Goal: Information Seeking & Learning: Learn about a topic

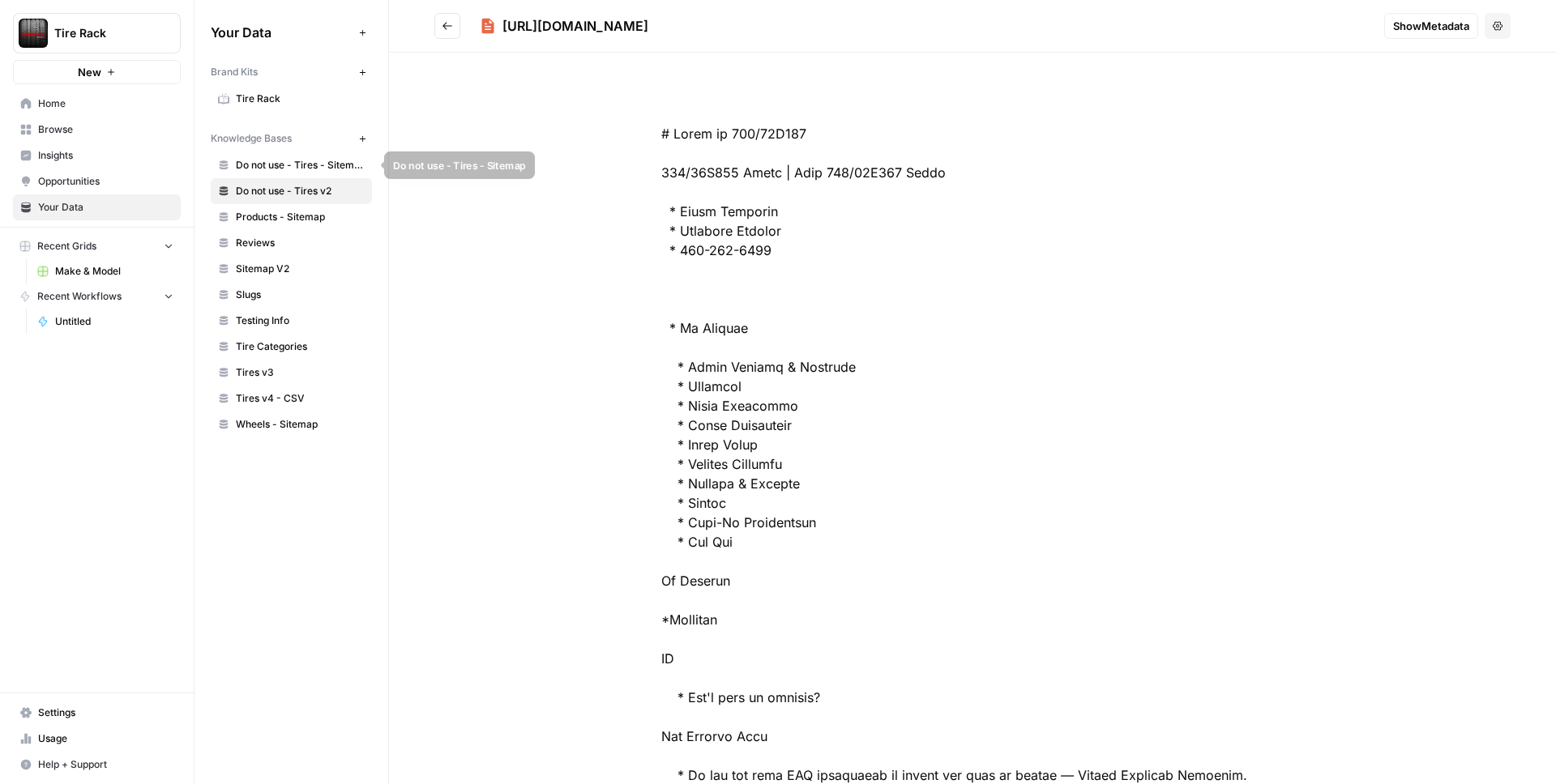
click at [292, 161] on span "Do not use - Tires - Sitemap" at bounding box center [300, 165] width 129 height 15
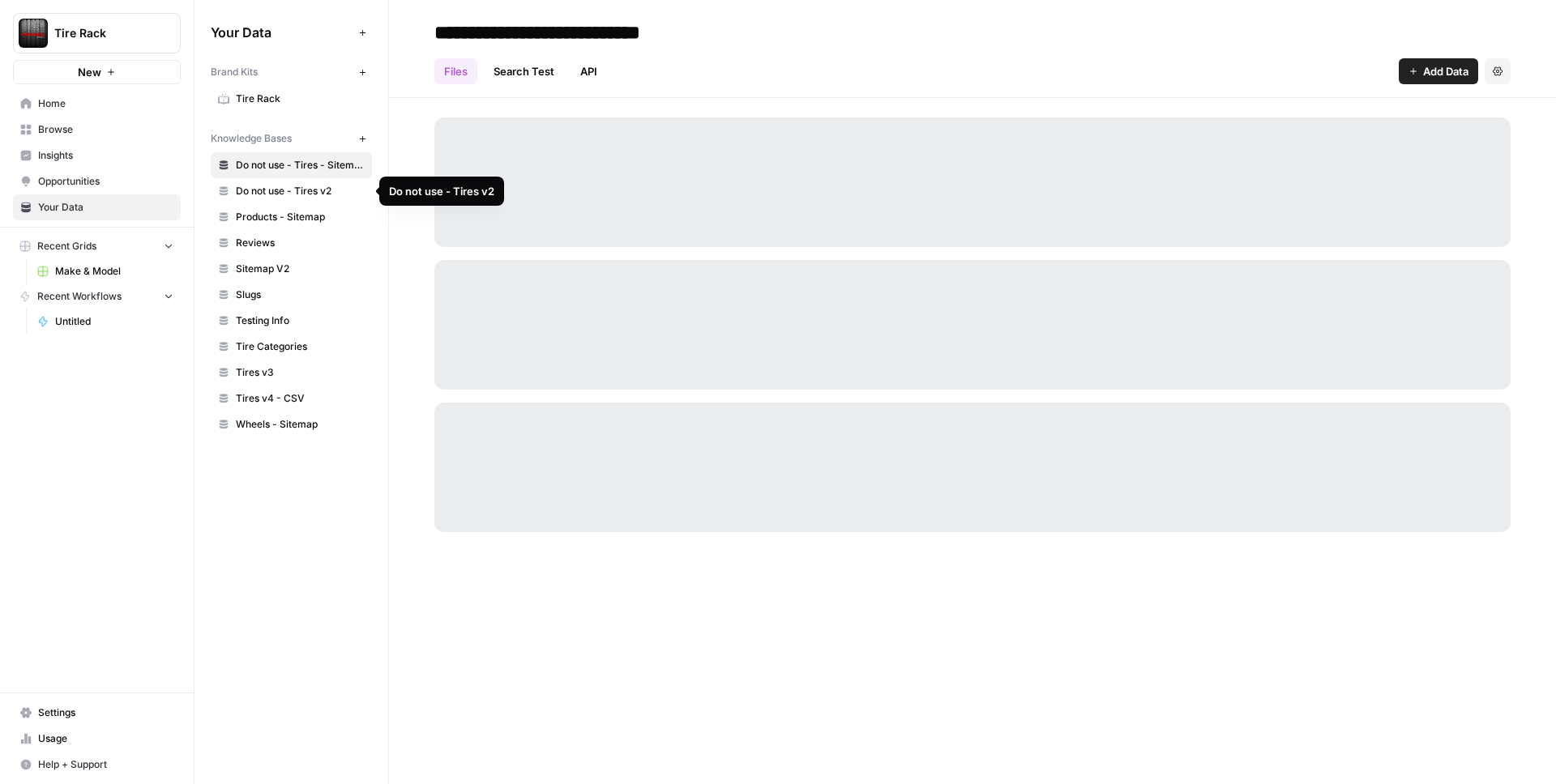
click at [296, 187] on span "Do not use - Tires v2" at bounding box center [300, 191] width 129 height 15
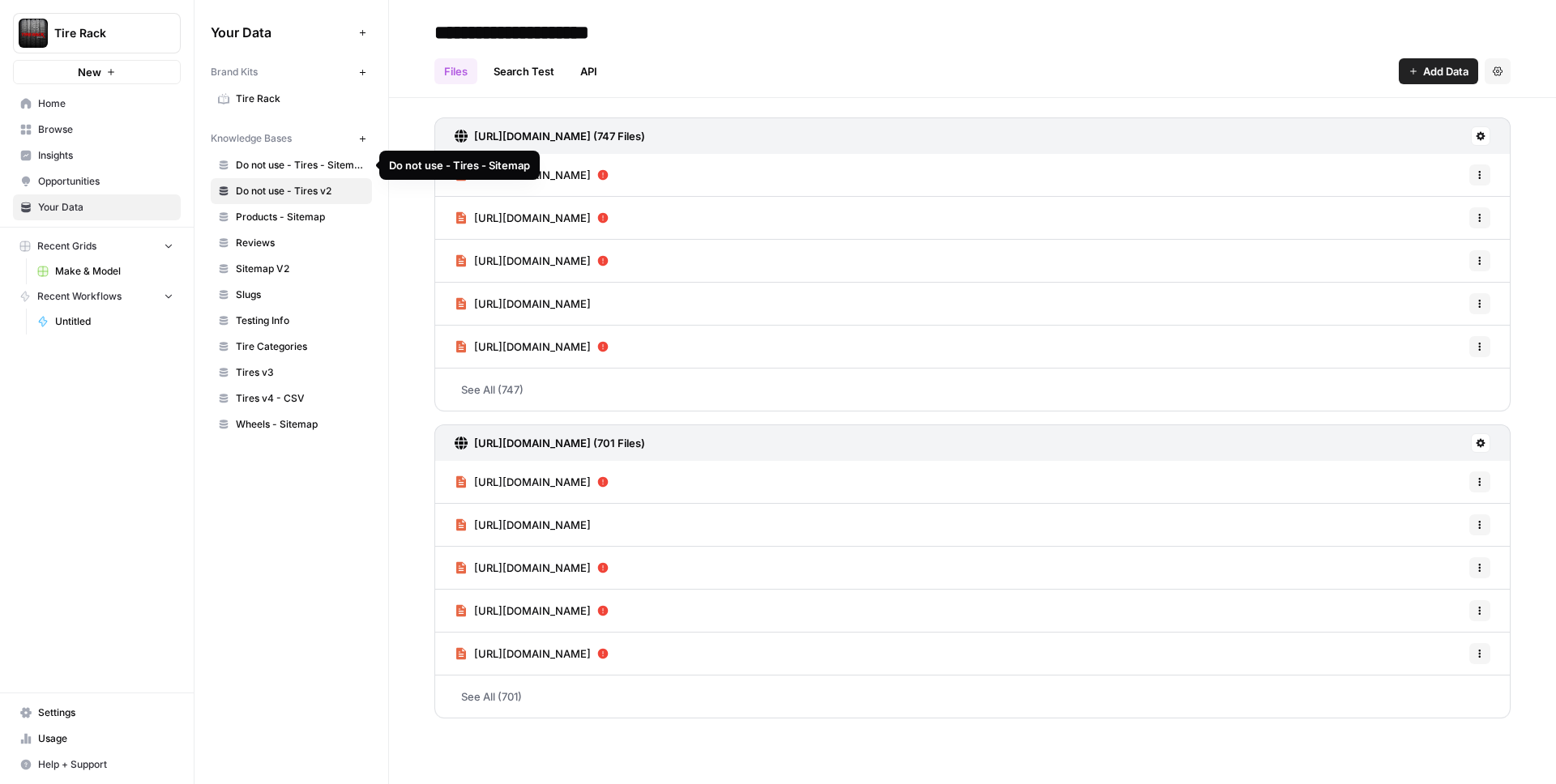
click at [304, 167] on span "Do not use - Tires - Sitemap" at bounding box center [300, 165] width 129 height 15
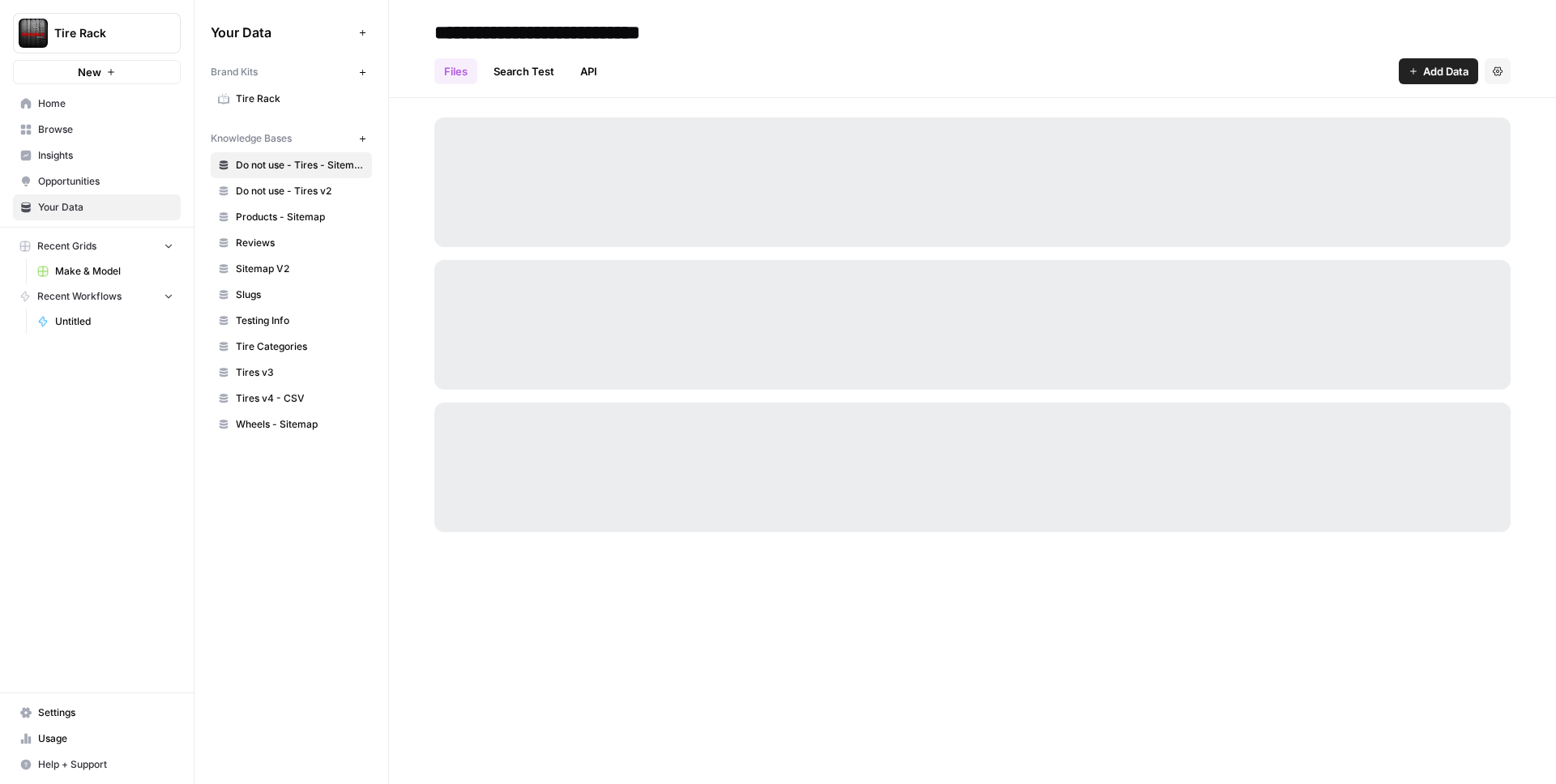
click at [530, 70] on link "Search Test" at bounding box center [524, 71] width 80 height 26
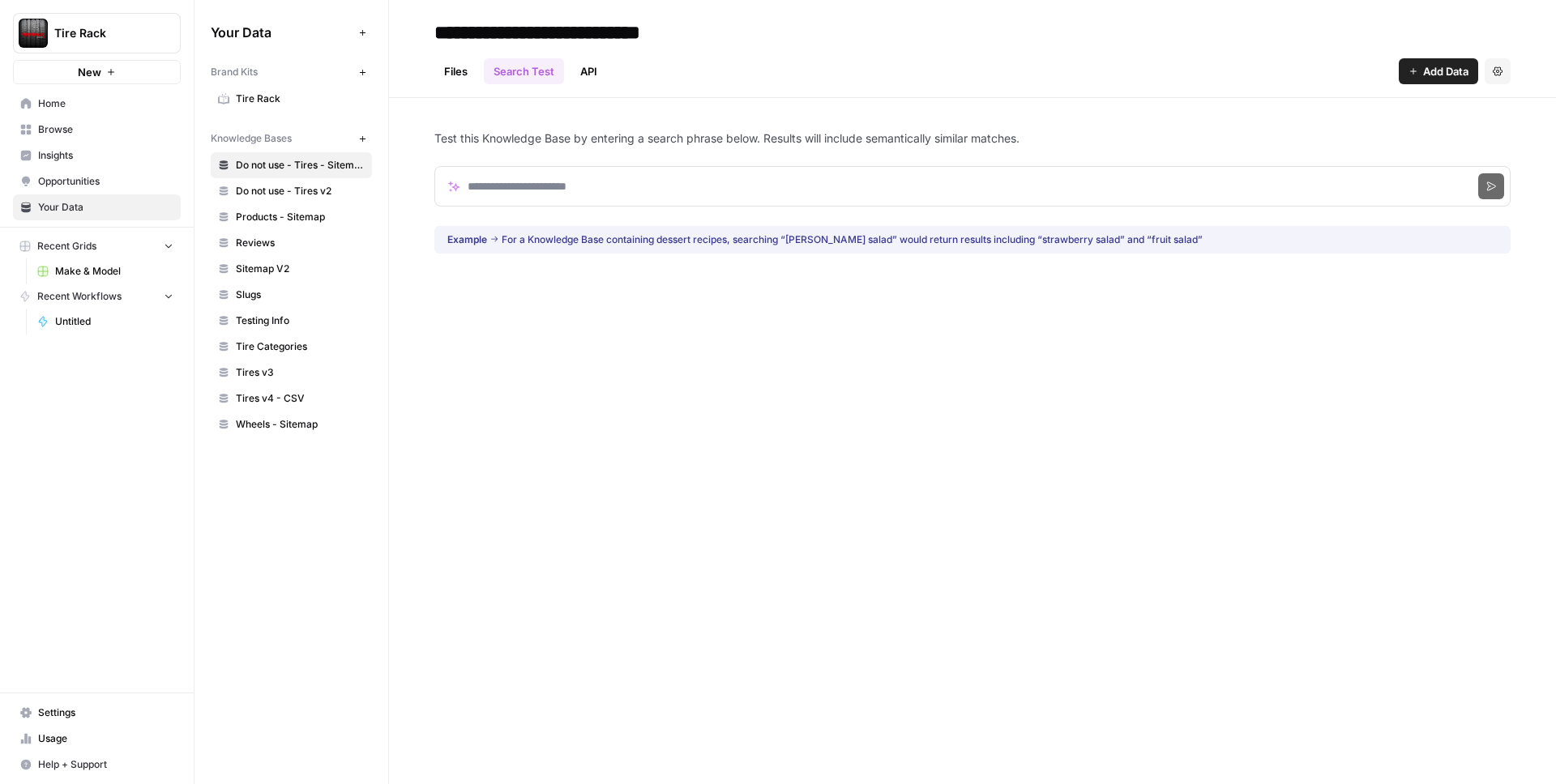
click at [593, 68] on link "API" at bounding box center [589, 71] width 36 height 26
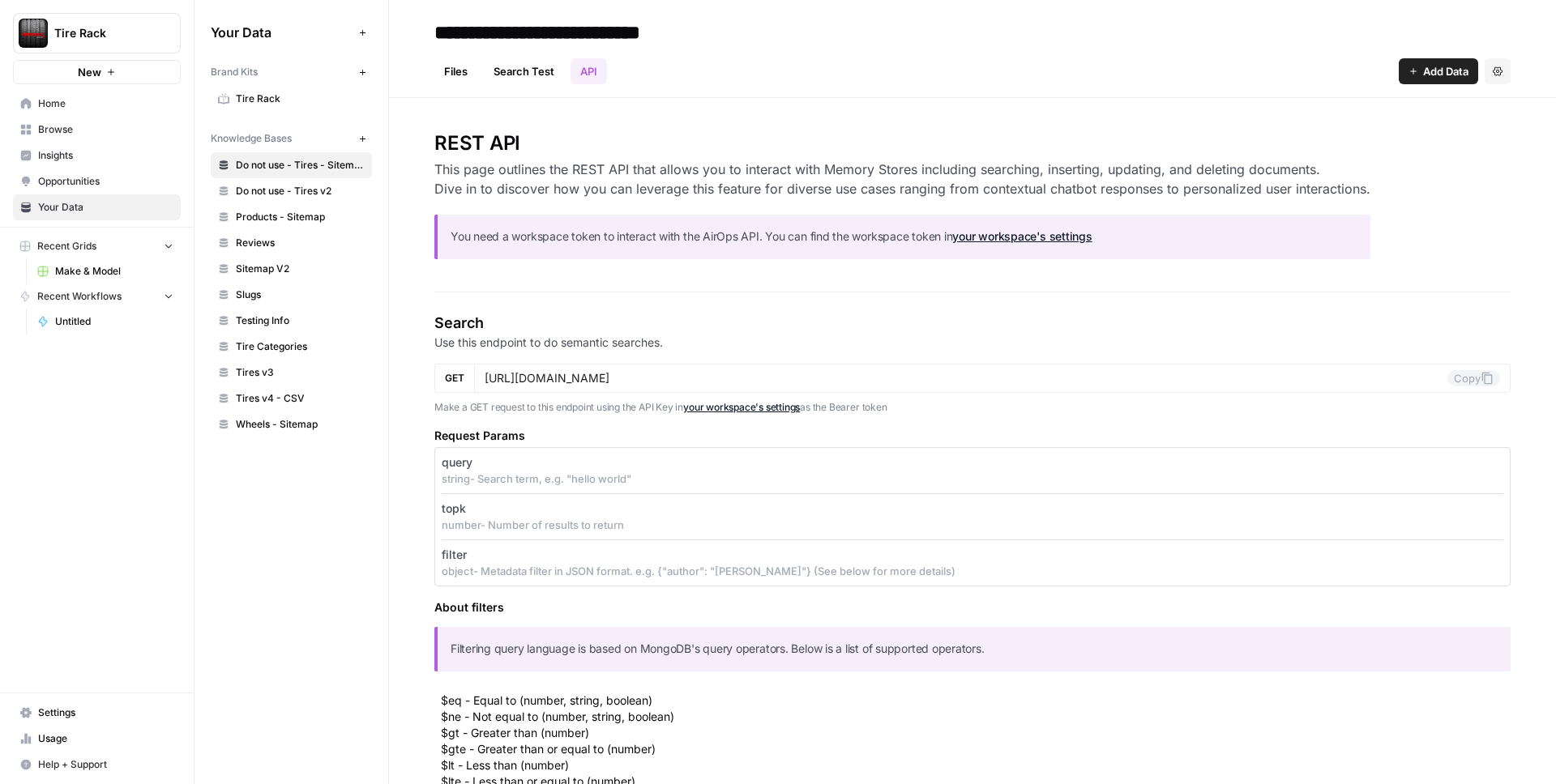
click at [452, 69] on link "Files" at bounding box center [455, 71] width 43 height 26
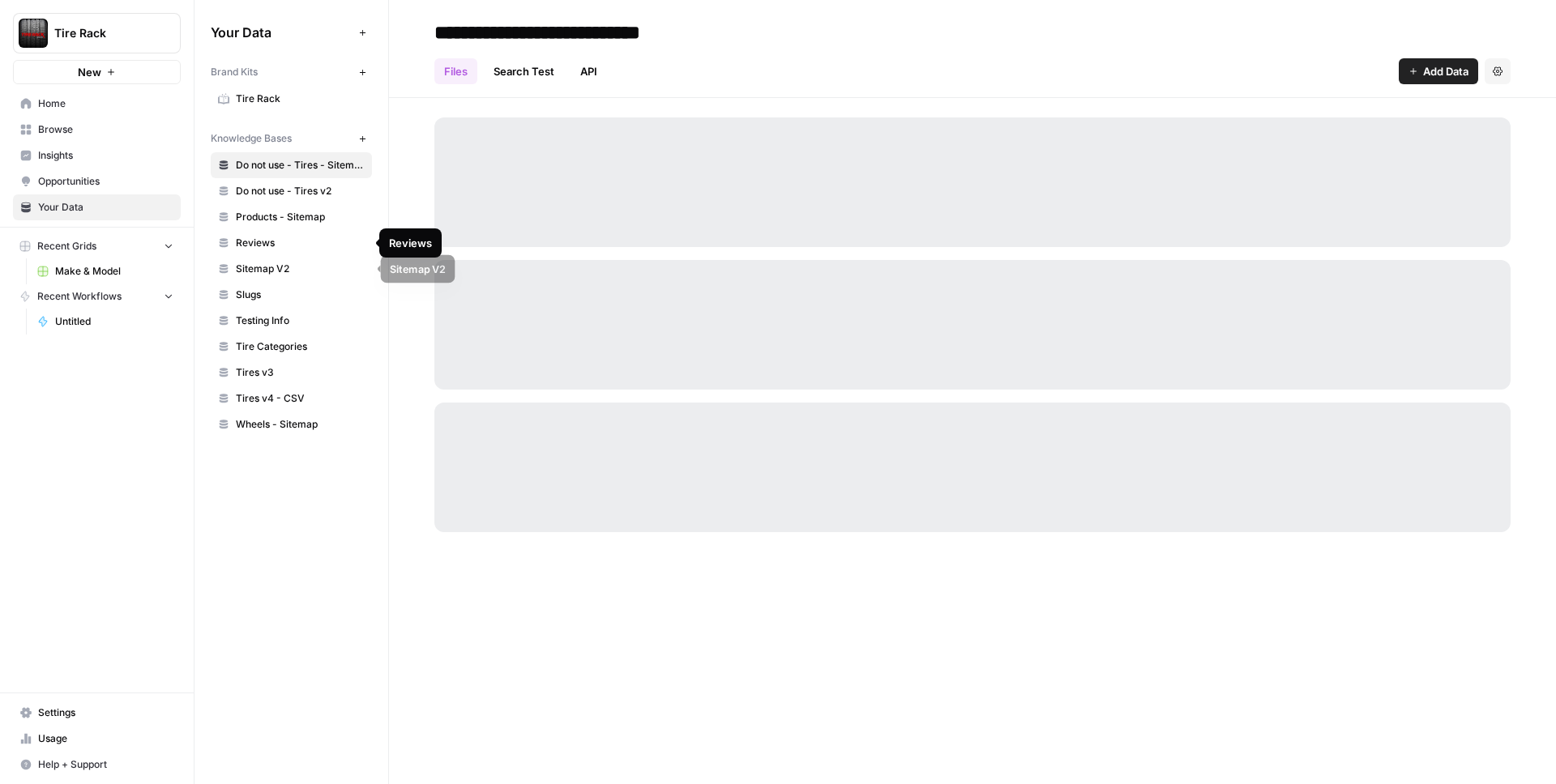
click at [285, 265] on span "Sitemap V2" at bounding box center [300, 269] width 129 height 15
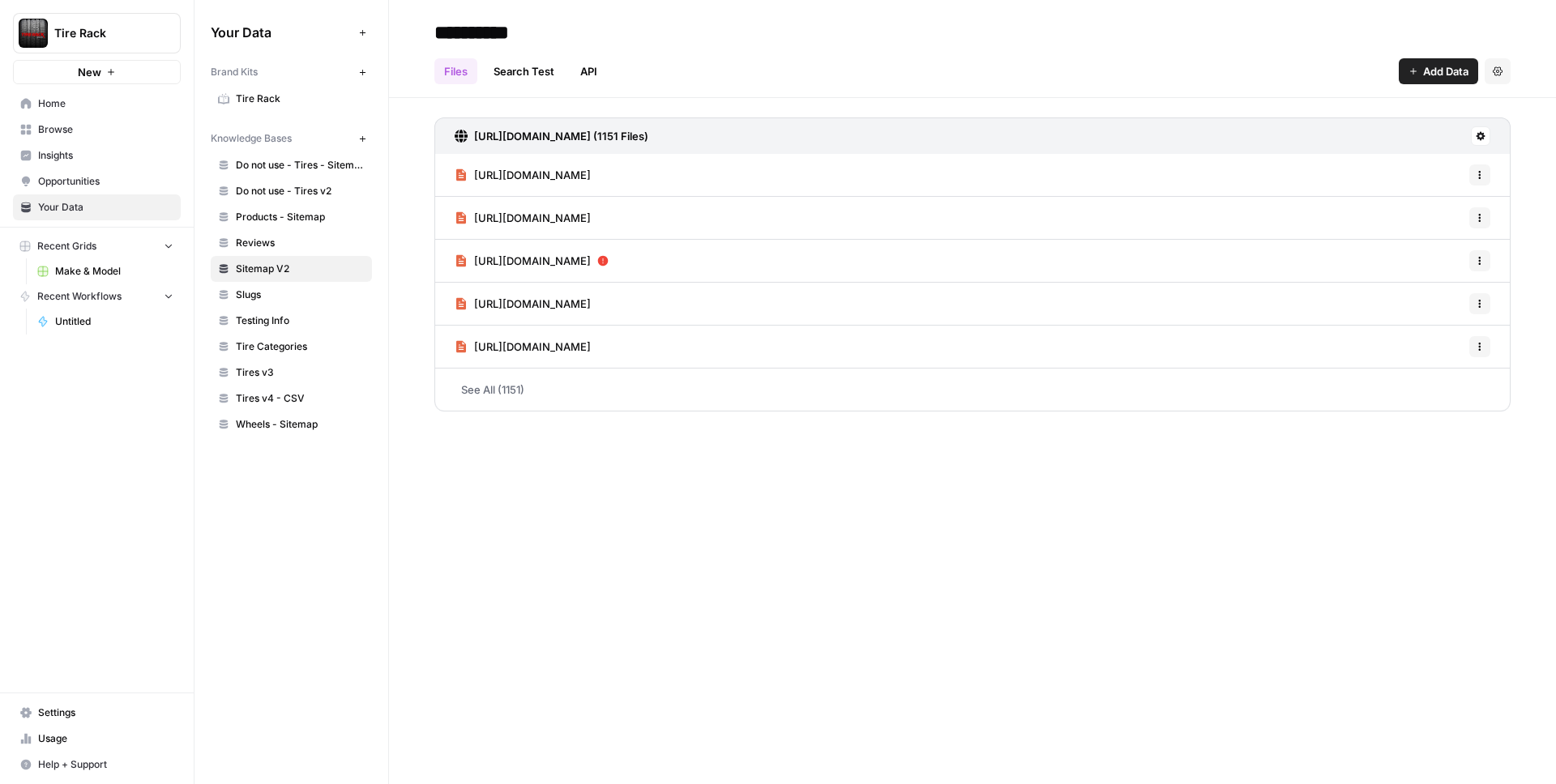
click at [274, 372] on span "Tires v3" at bounding box center [300, 373] width 129 height 15
click at [498, 396] on link "See All (702)" at bounding box center [972, 389] width 1076 height 42
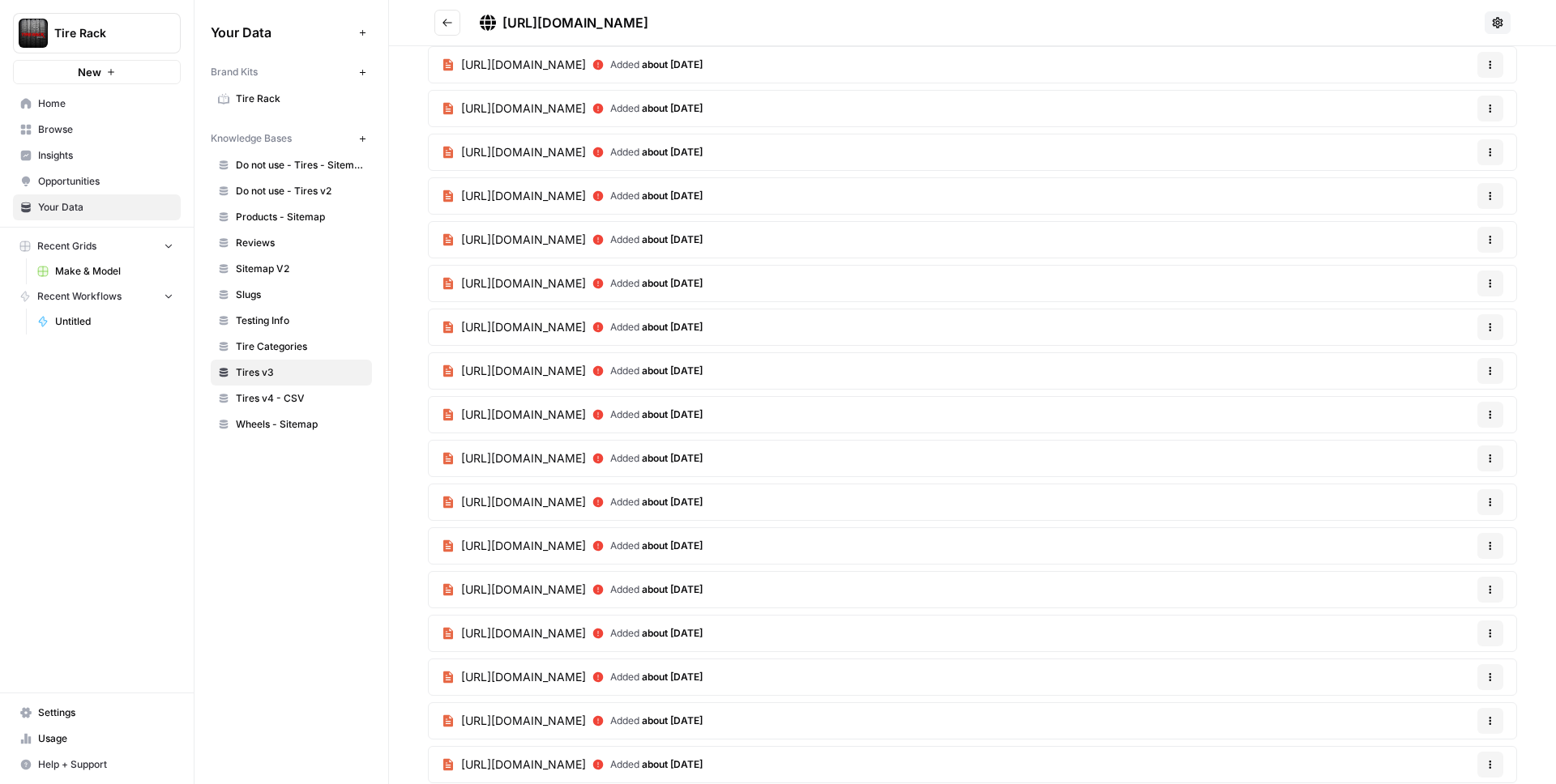
scroll to position [4630, 0]
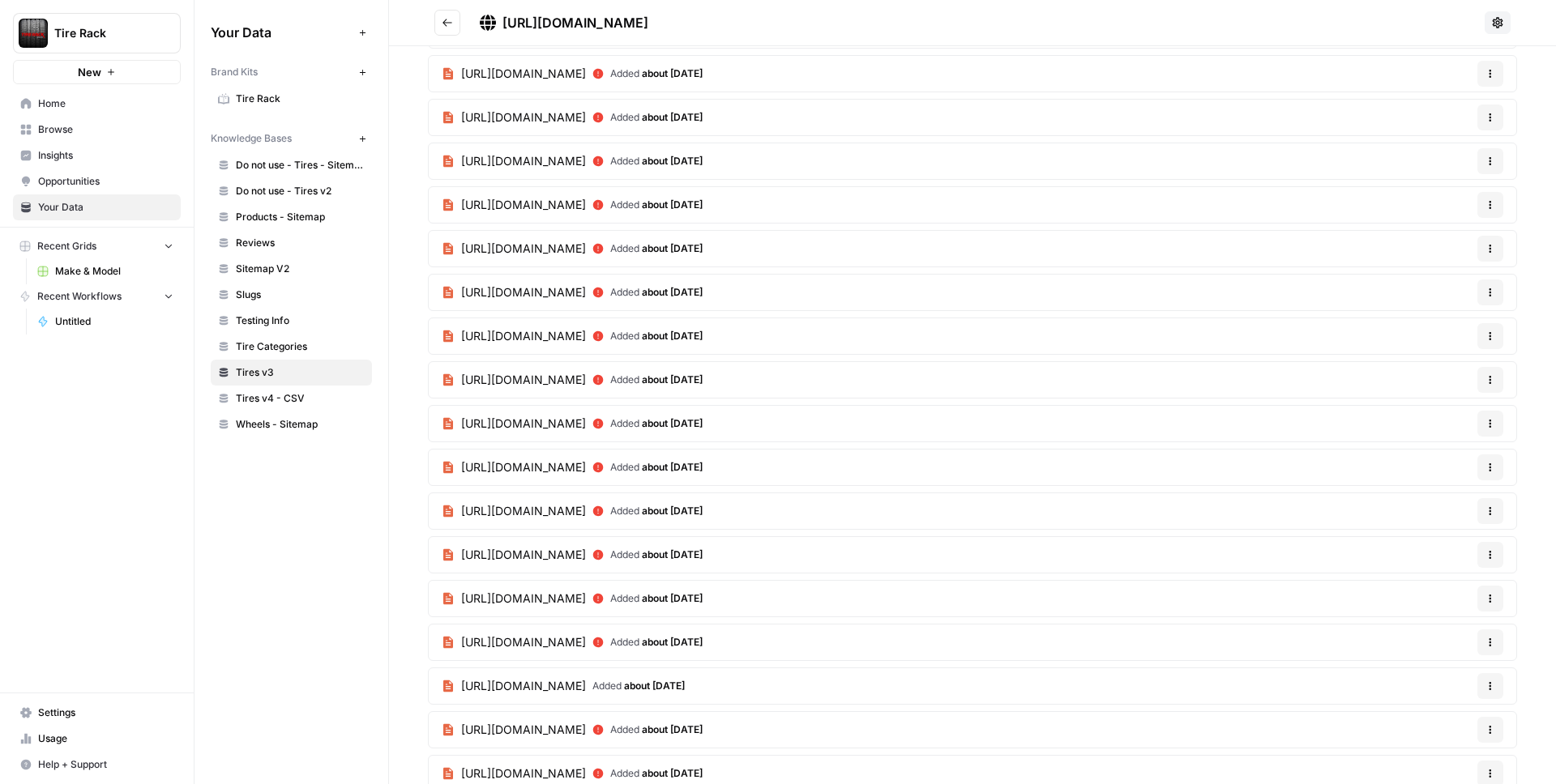
click at [604, 335] on icon at bounding box center [599, 337] width 11 height 11
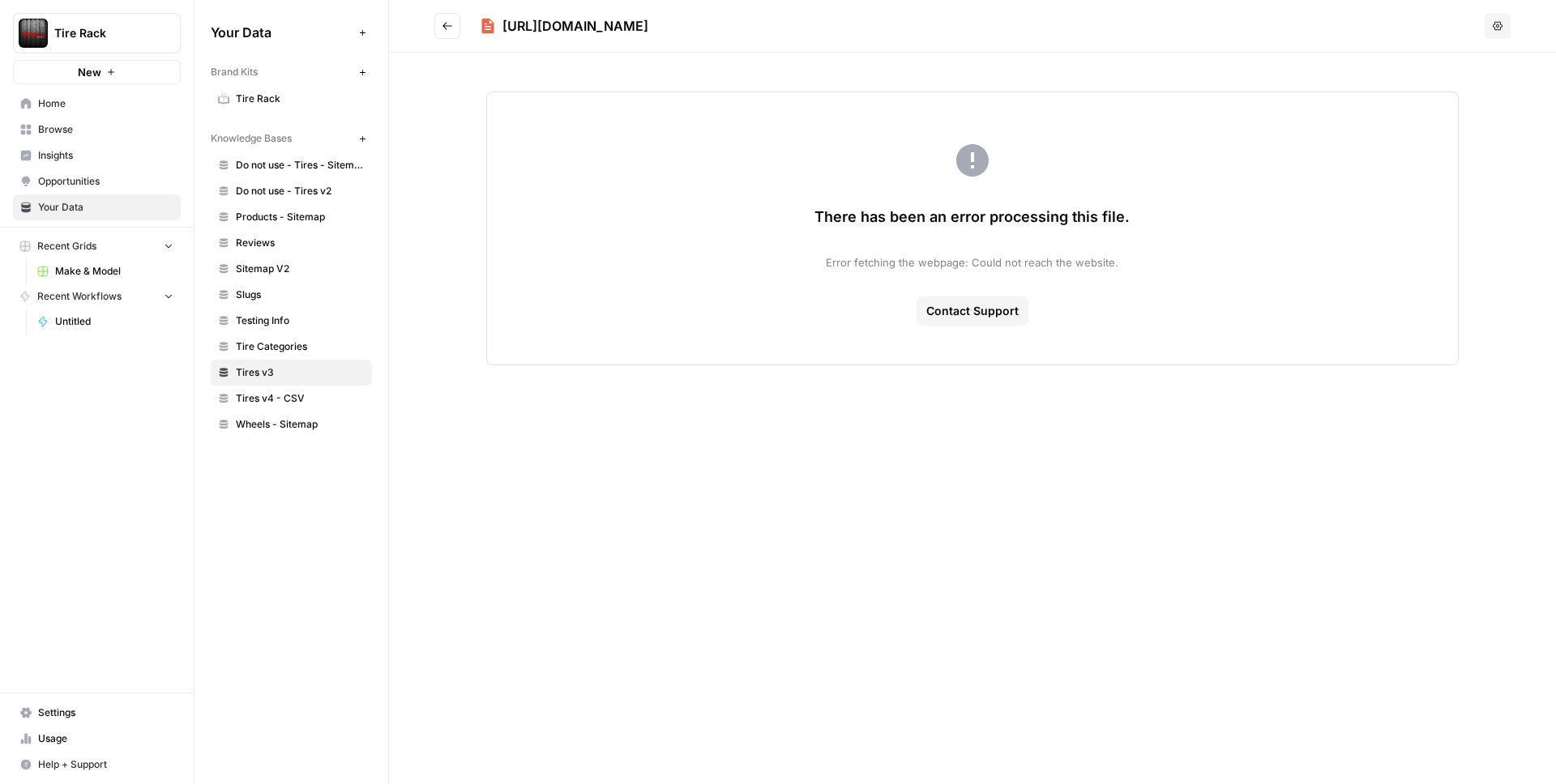
click at [783, 219] on div "There has been an error processing this file. Error fetching the webpage: Could…" at bounding box center [972, 228] width 973 height 273
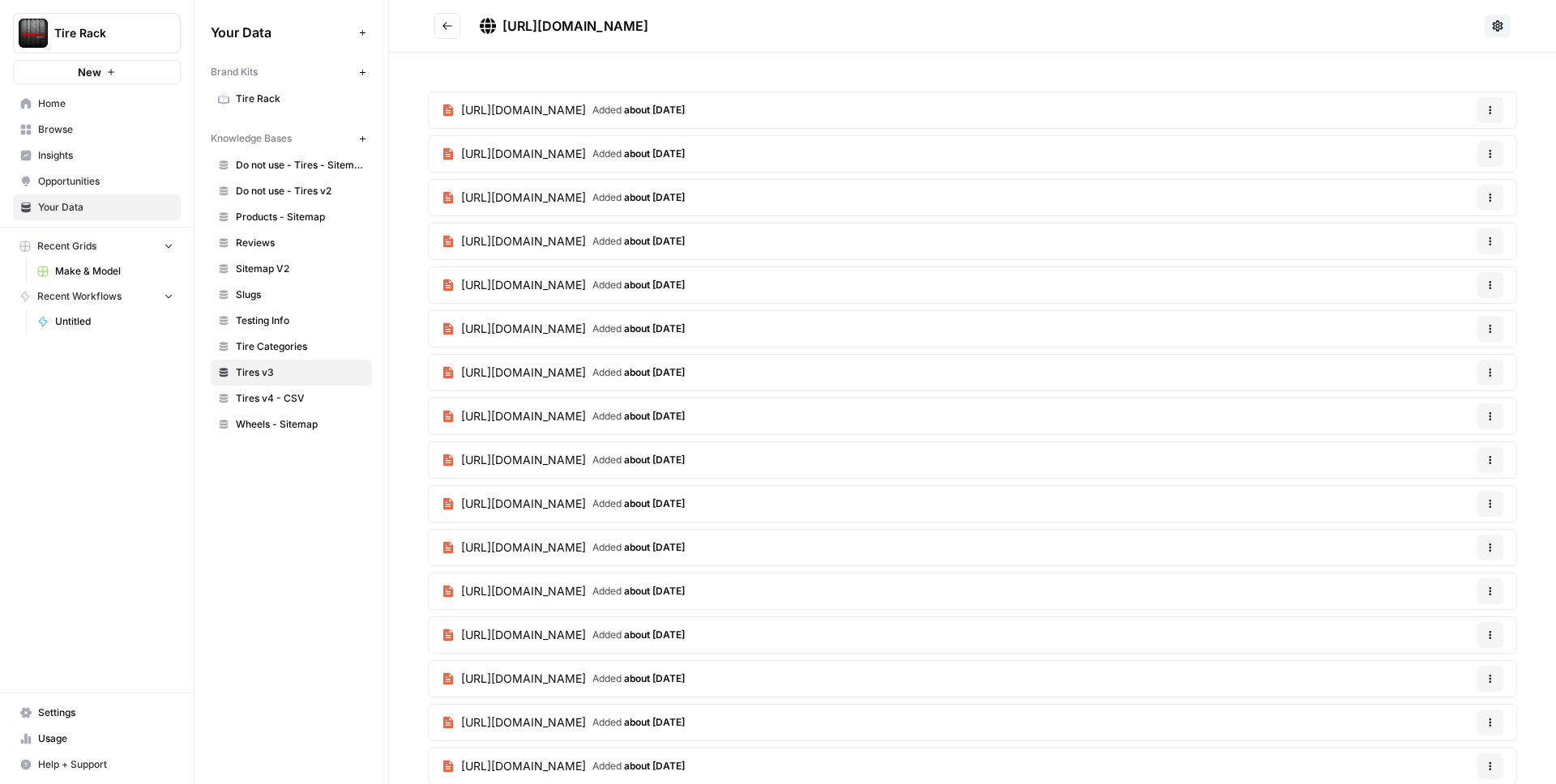
click at [586, 106] on span "[URL][DOMAIN_NAME]" at bounding box center [524, 110] width 125 height 16
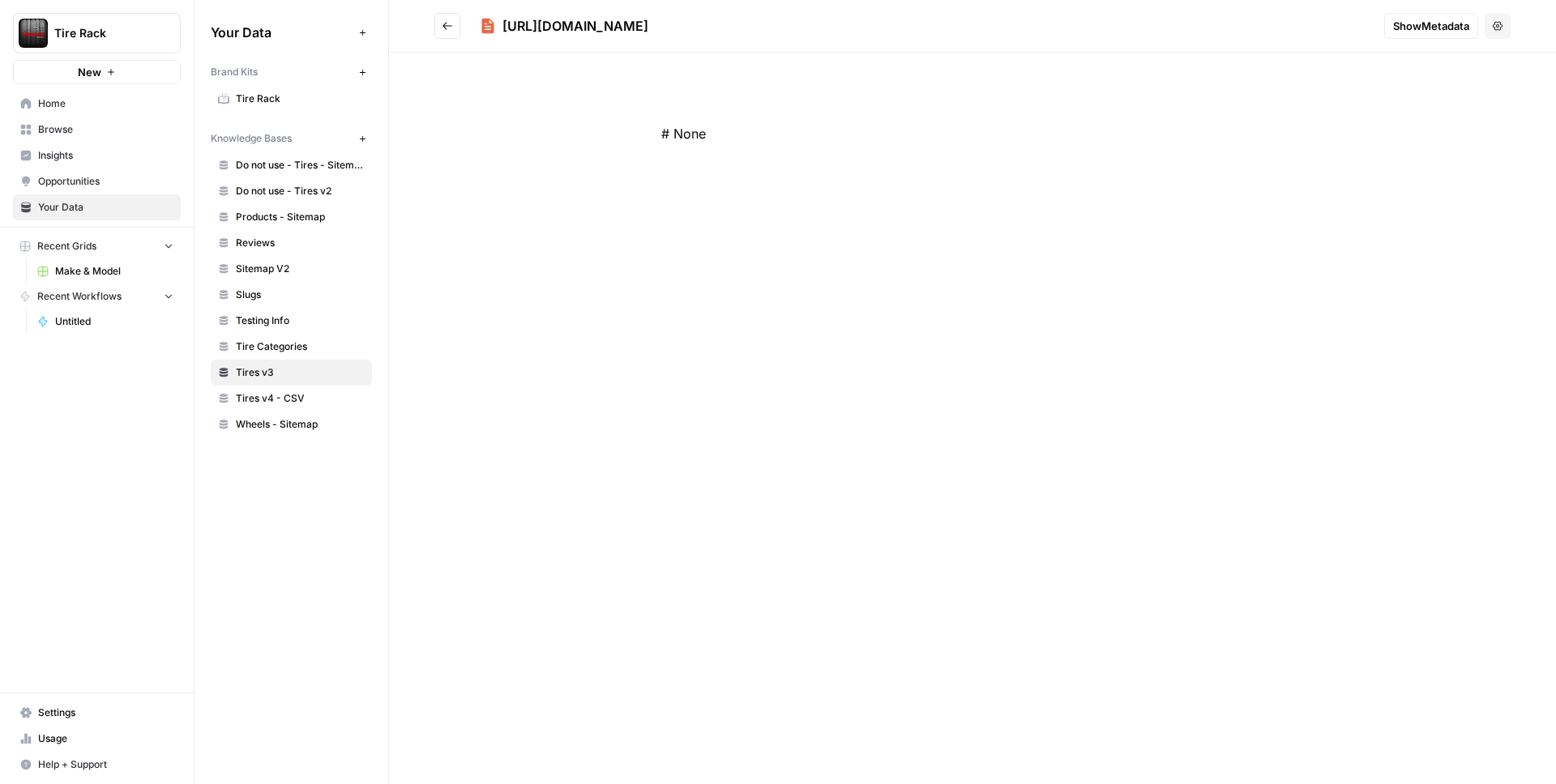
click at [874, 175] on div "# None" at bounding box center [972, 133] width 726 height 98
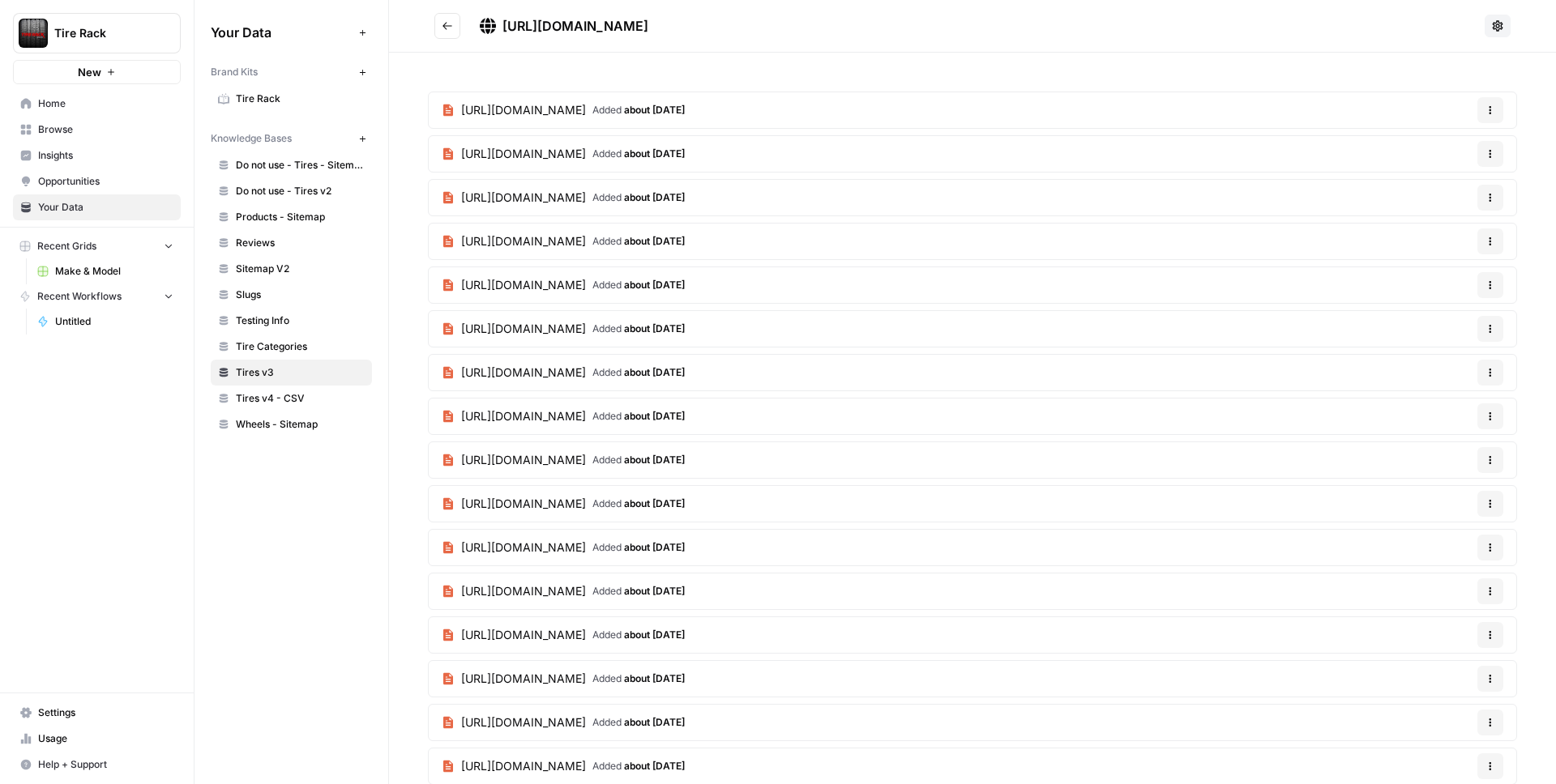
click at [586, 157] on span "[URL][DOMAIN_NAME]" at bounding box center [524, 154] width 125 height 16
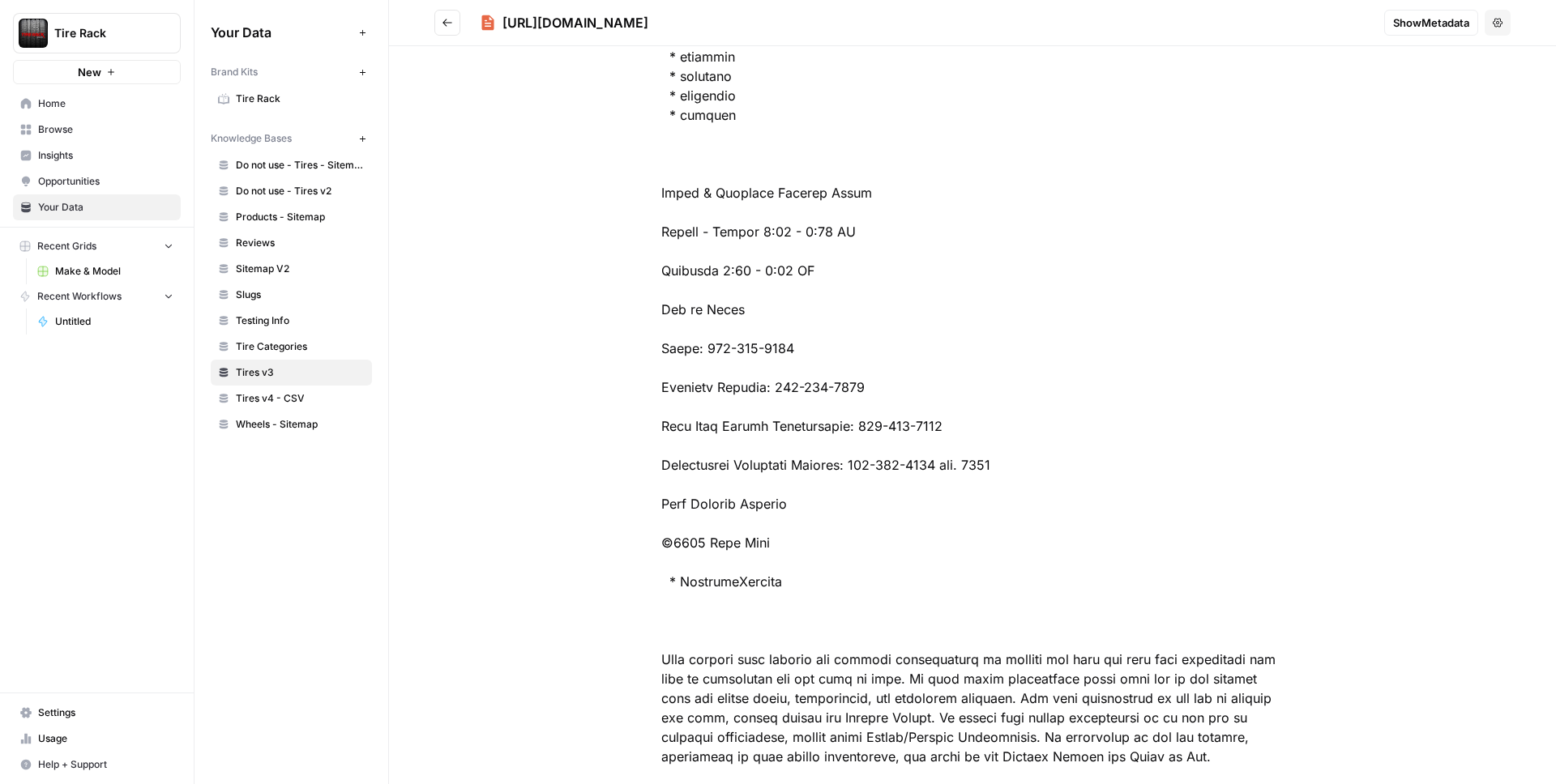
scroll to position [3260, 0]
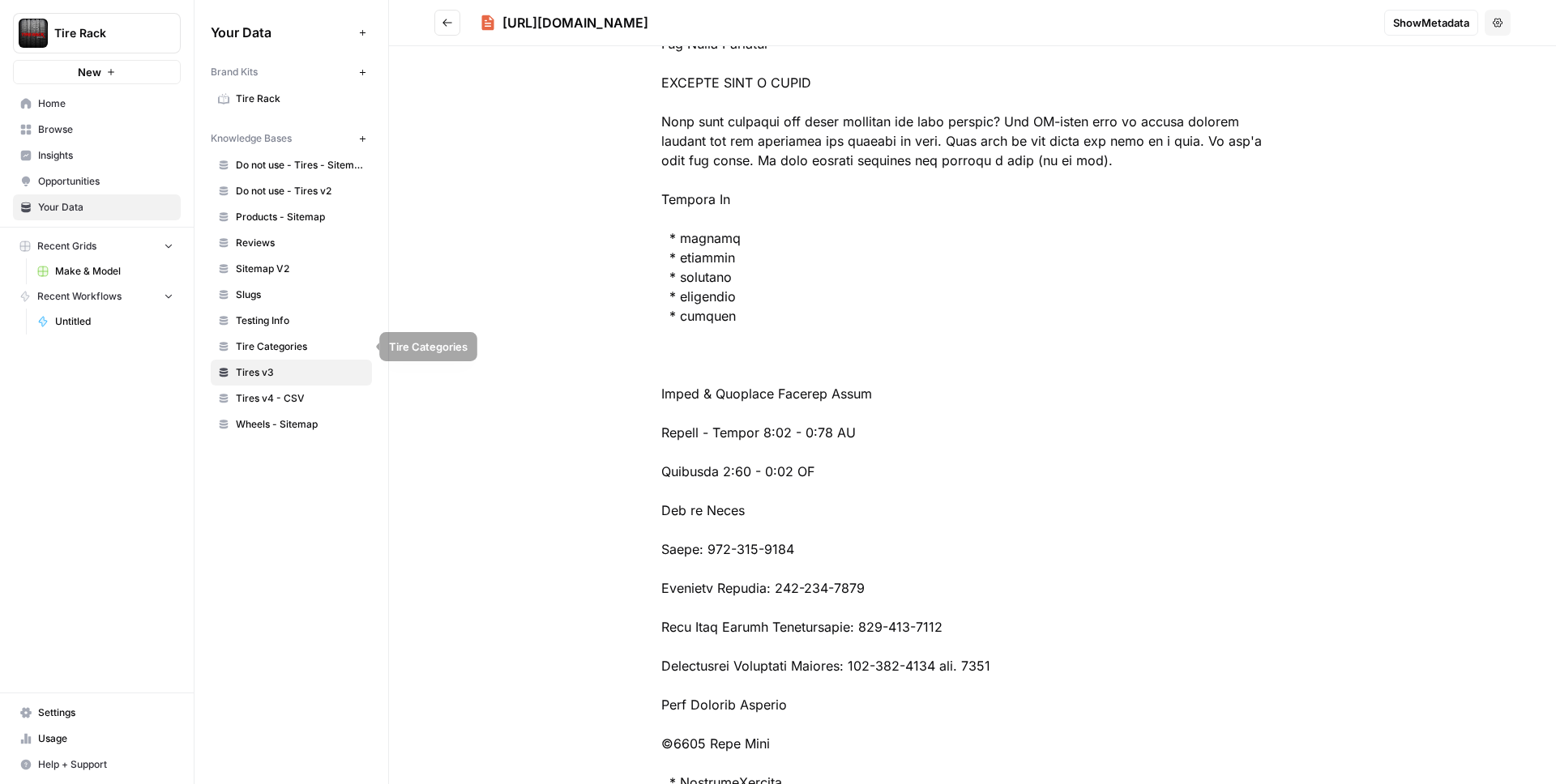
click at [266, 400] on span "Tires v4 - CSV" at bounding box center [300, 398] width 129 height 15
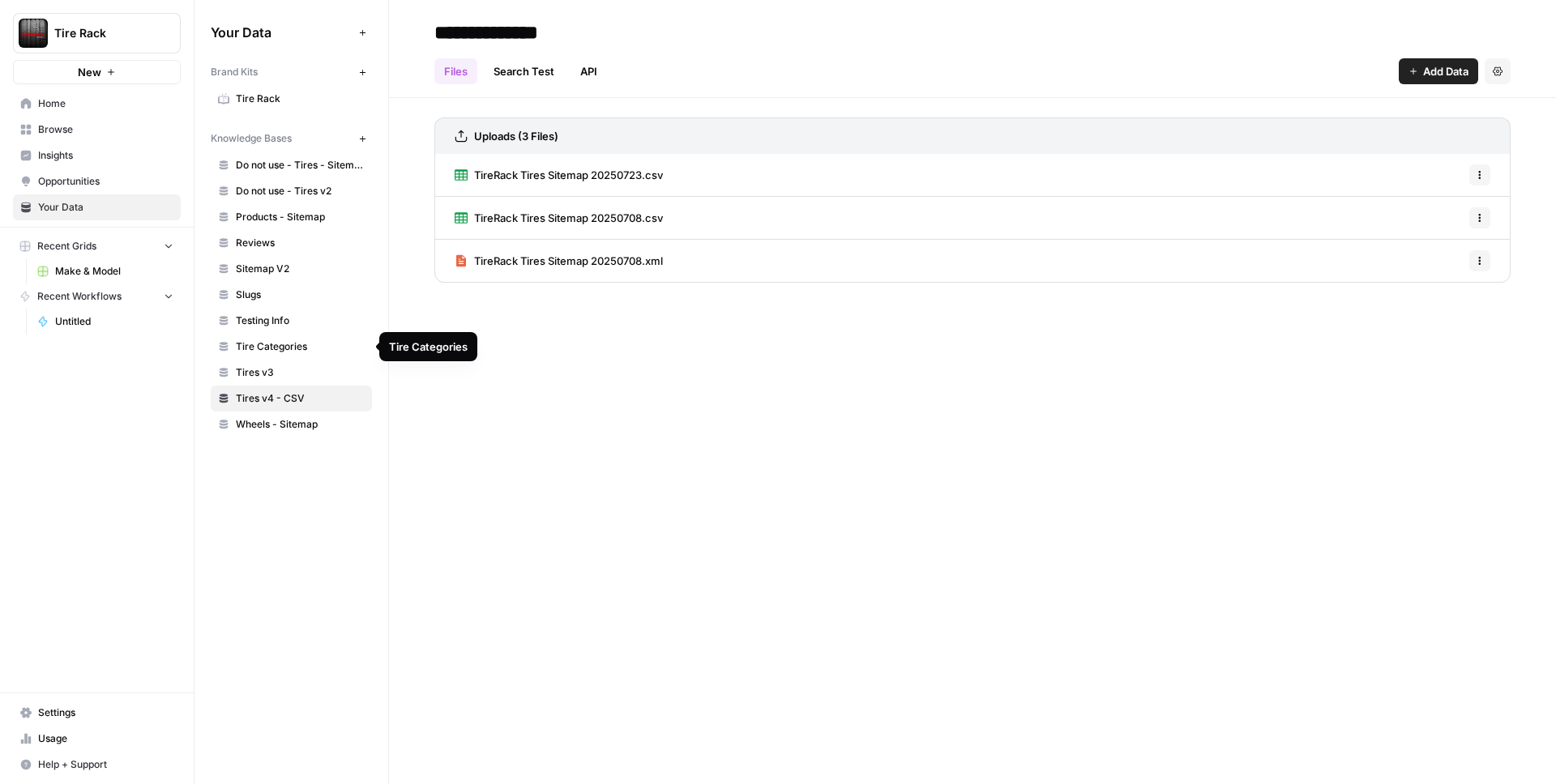
click at [280, 362] on link "Tires v3" at bounding box center [291, 373] width 161 height 26
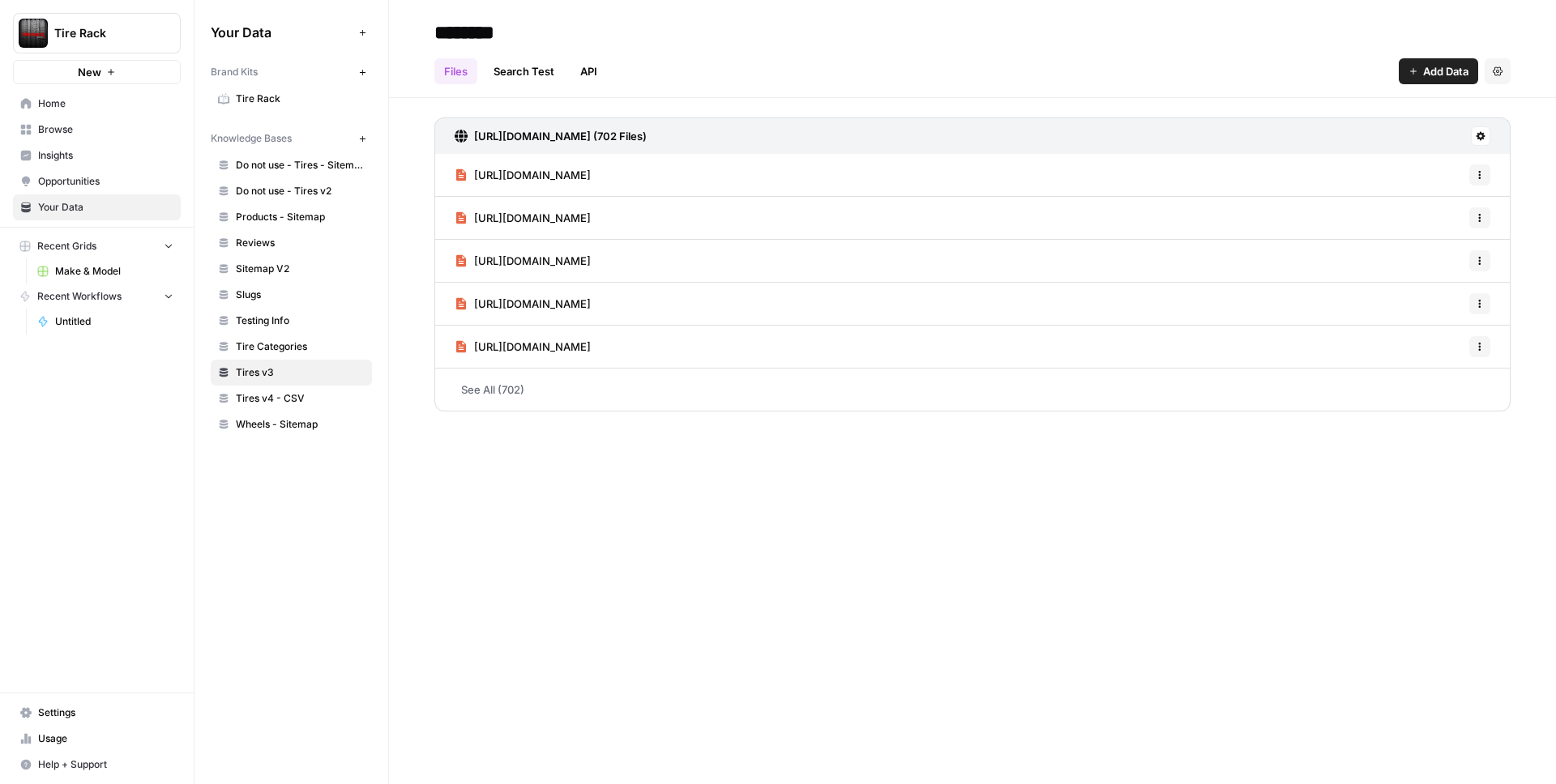
click at [591, 181] on span "[URL][DOMAIN_NAME]" at bounding box center [533, 175] width 117 height 16
click at [591, 215] on span "[URL][DOMAIN_NAME]" at bounding box center [533, 218] width 117 height 16
